Goal: Task Accomplishment & Management: Complete application form

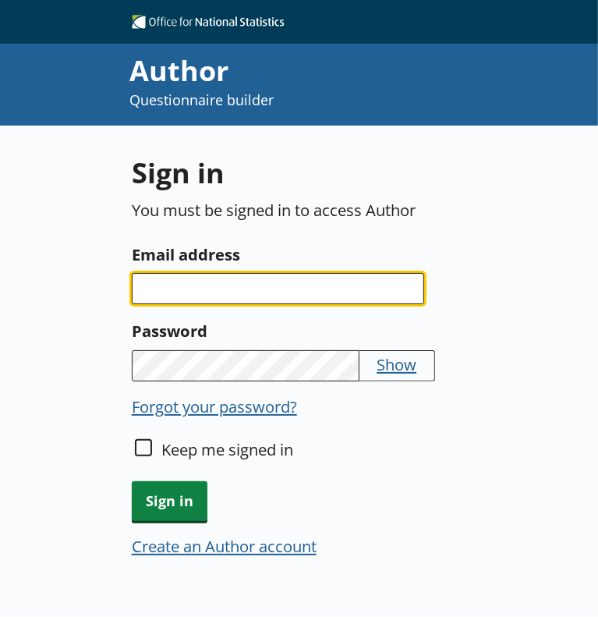
click at [253, 291] on input "Email address" at bounding box center [278, 288] width 292 height 31
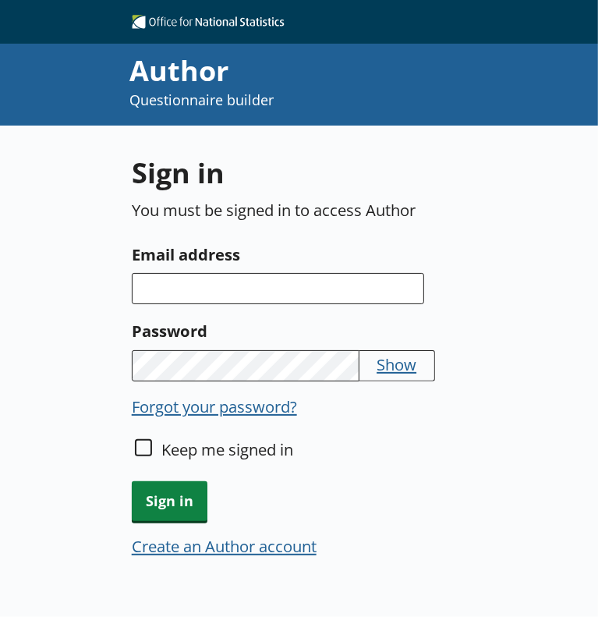
drag, startPoint x: 589, startPoint y: 596, endPoint x: 604, endPoint y: 618, distance: 26.4
click at [597, 616] on html "Author Questionnaire builder Sign in You must be signed in to access Author Ema…" at bounding box center [299, 308] width 598 height 617
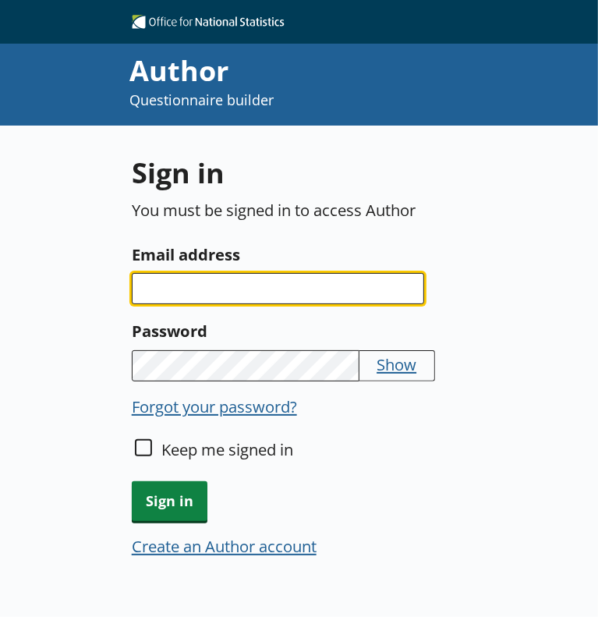
click at [265, 296] on input "Email address" at bounding box center [278, 288] width 292 height 31
type input "[PERSON_NAME][EMAIL_ADDRESS][PERSON_NAME][DOMAIN_NAME]"
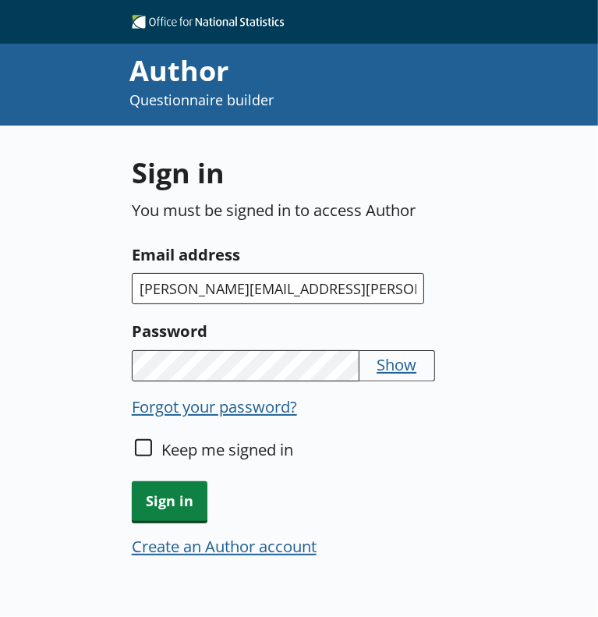
click at [157, 450] on div "Keep me signed in" at bounding box center [389, 459] width 515 height 43
click at [137, 447] on input "Keep me signed in" at bounding box center [143, 447] width 17 height 17
checkbox input "true"
click at [162, 498] on span "Sign in" at bounding box center [170, 501] width 76 height 40
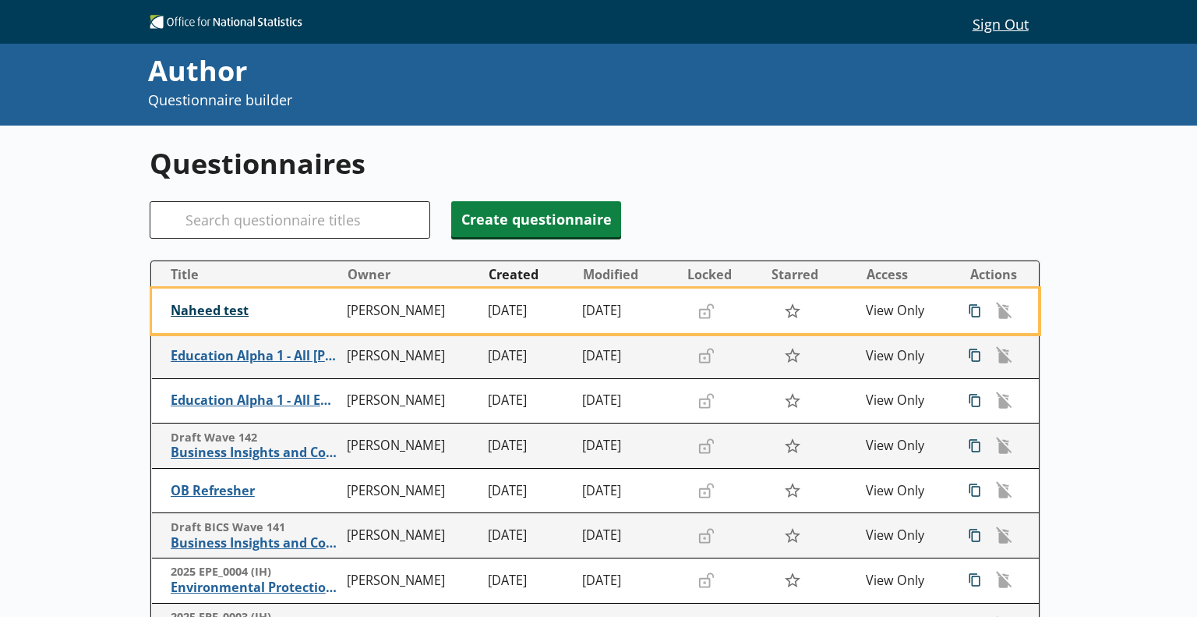
click at [215, 307] on span "Naheed test" at bounding box center [255, 310] width 168 height 16
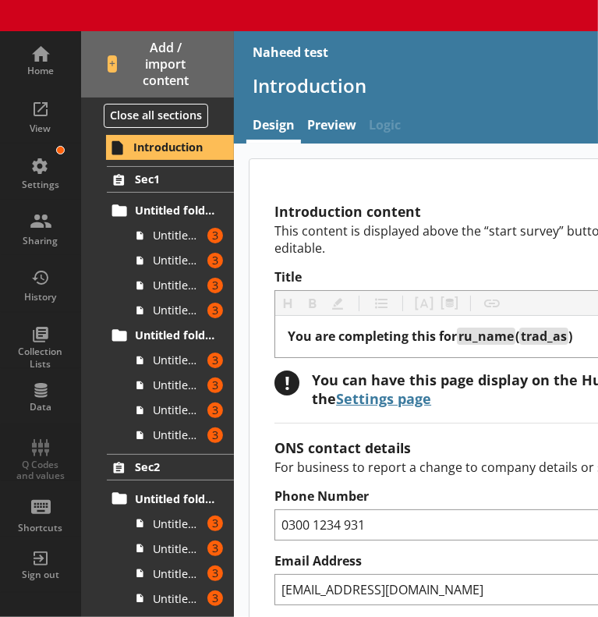
click at [492, 104] on div "Introduction" at bounding box center [585, 91] width 702 height 37
